Goal: Task Accomplishment & Management: Use online tool/utility

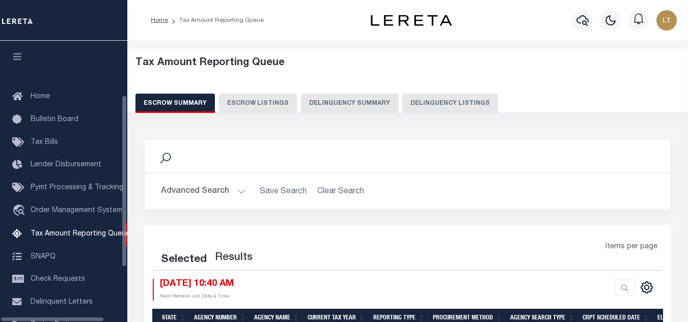
select select "100"
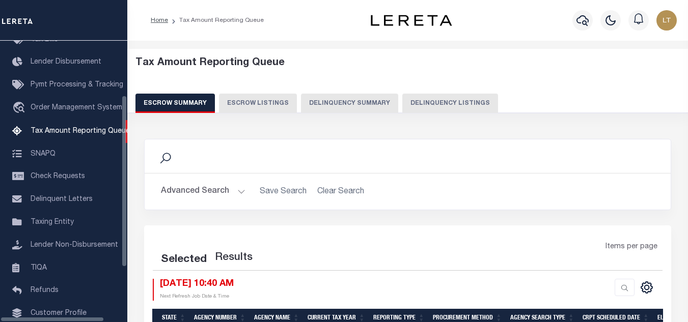
select select "100"
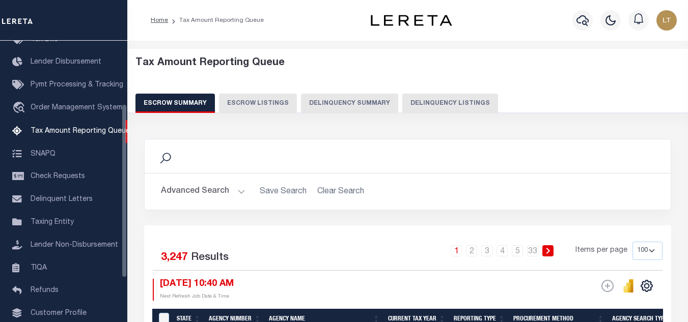
click at [447, 103] on button "Delinquency Listings" at bounding box center [450, 103] width 96 height 19
select select
select select "100"
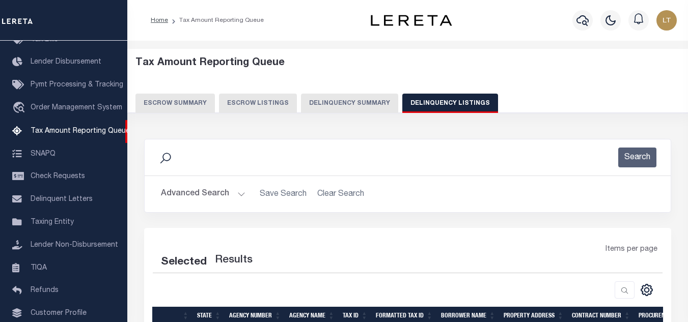
select select "100"
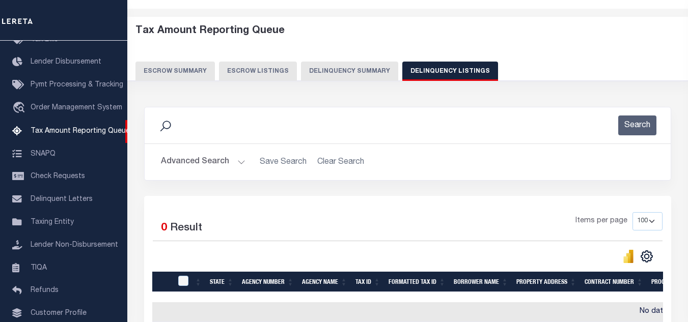
scroll to position [102, 0]
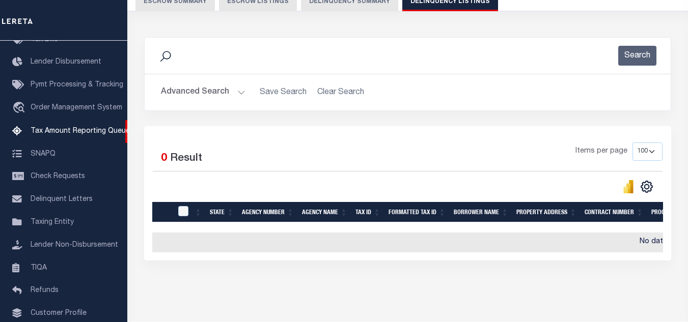
click at [213, 97] on button "Advanced Search" at bounding box center [203, 93] width 85 height 20
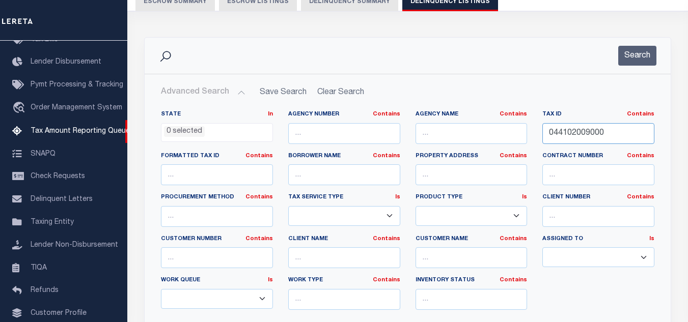
click at [578, 134] on input "044102009000" at bounding box center [598, 133] width 112 height 21
click at [557, 139] on input "text" at bounding box center [598, 133] width 112 height 21
paste input "0008000014"
type input "0008000014"
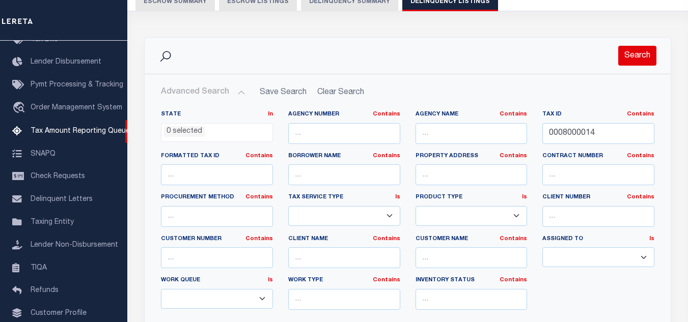
click at [636, 58] on button "Search" at bounding box center [637, 56] width 38 height 20
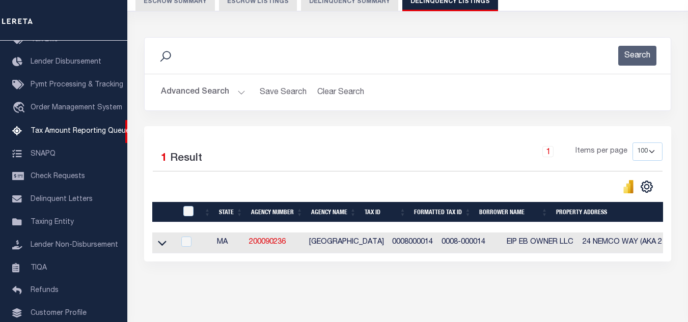
scroll to position [142, 0]
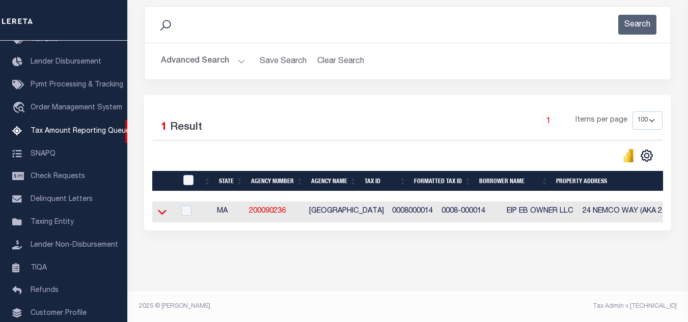
click at [158, 207] on icon at bounding box center [162, 212] width 9 height 11
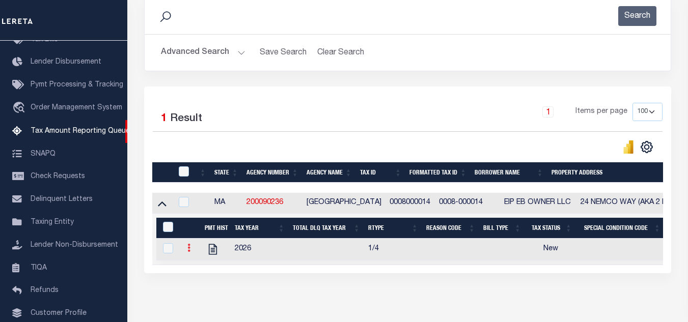
click at [188, 252] on icon at bounding box center [188, 248] width 3 height 8
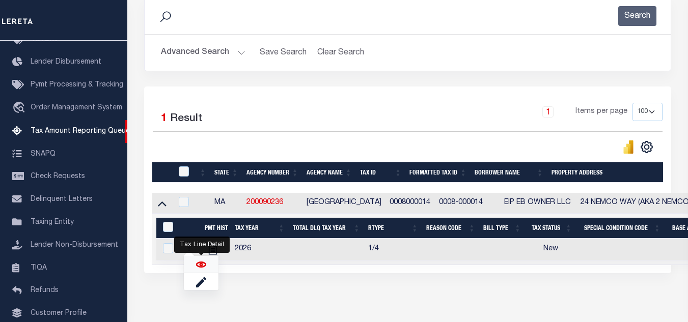
click at [198, 267] on img "" at bounding box center [201, 265] width 10 height 10
checkbox input "true"
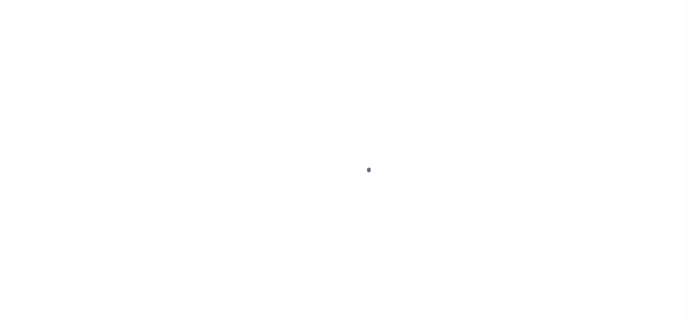
select select "NW2"
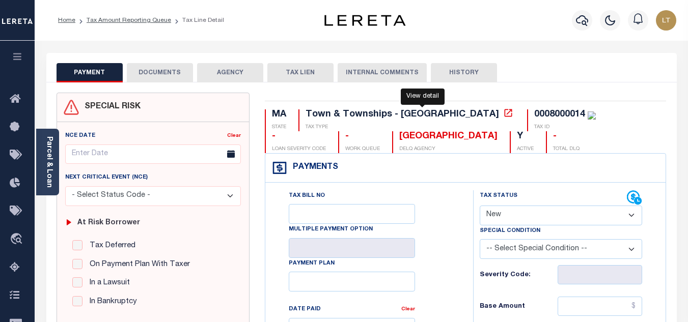
click at [504, 117] on icon at bounding box center [508, 113] width 8 height 8
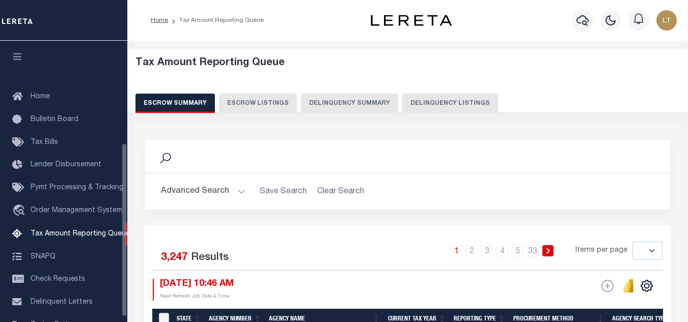
select select
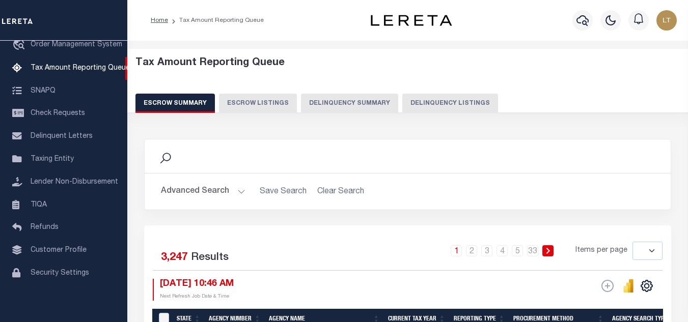
click at [468, 106] on button "Delinquency Listings" at bounding box center [450, 103] width 96 height 19
select select "100"
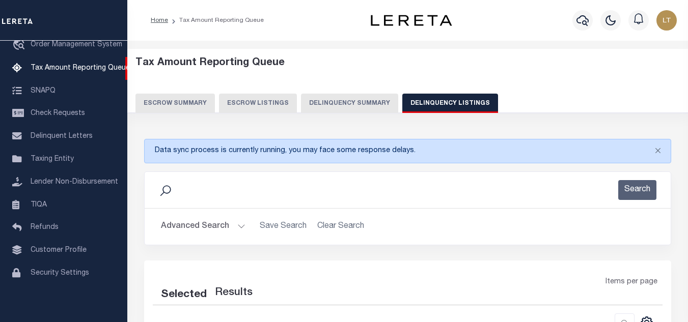
select select "100"
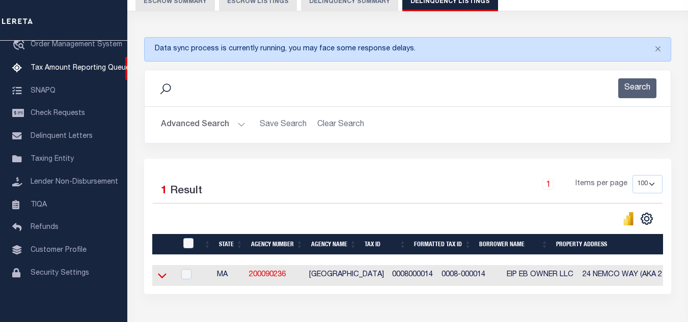
click at [161, 278] on icon at bounding box center [162, 275] width 9 height 11
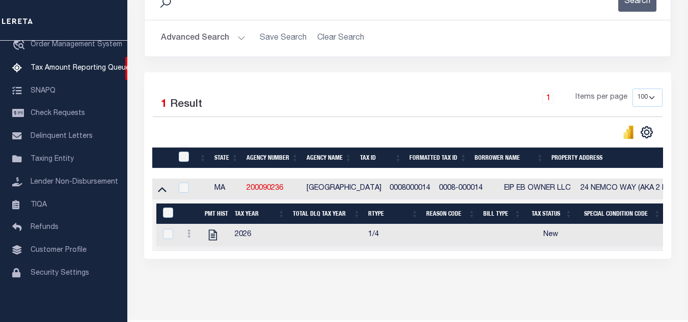
scroll to position [204, 0]
